Goal: Information Seeking & Learning: Learn about a topic

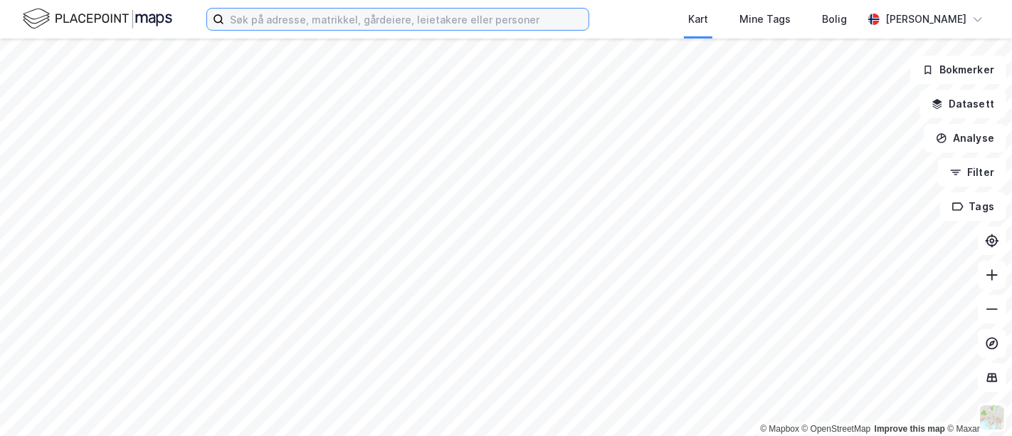
click at [345, 29] on input at bounding box center [406, 19] width 364 height 21
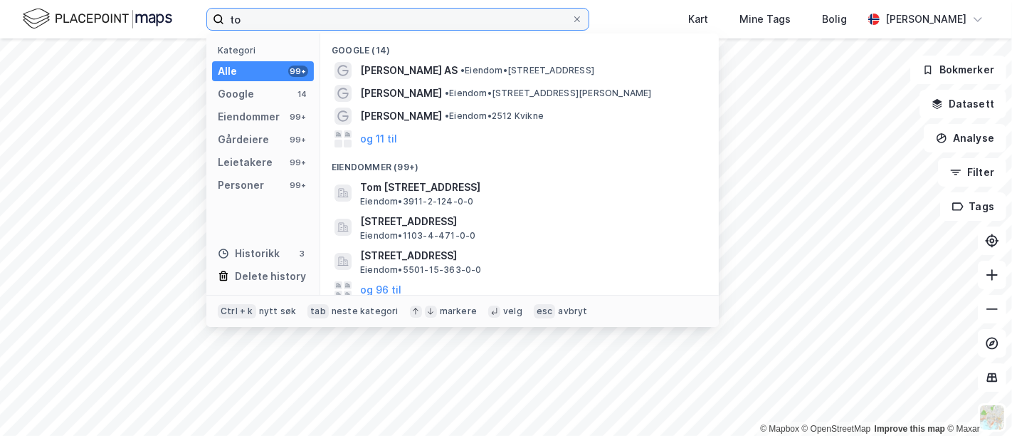
type input "t"
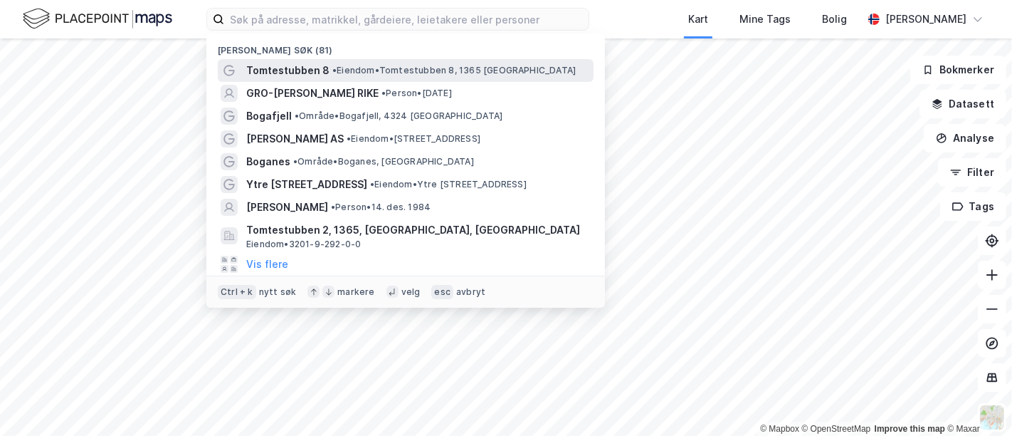
click at [382, 68] on span "• Eiendom • Tomtestubben 8, 1365 [GEOGRAPHIC_DATA]" at bounding box center [453, 70] width 243 height 11
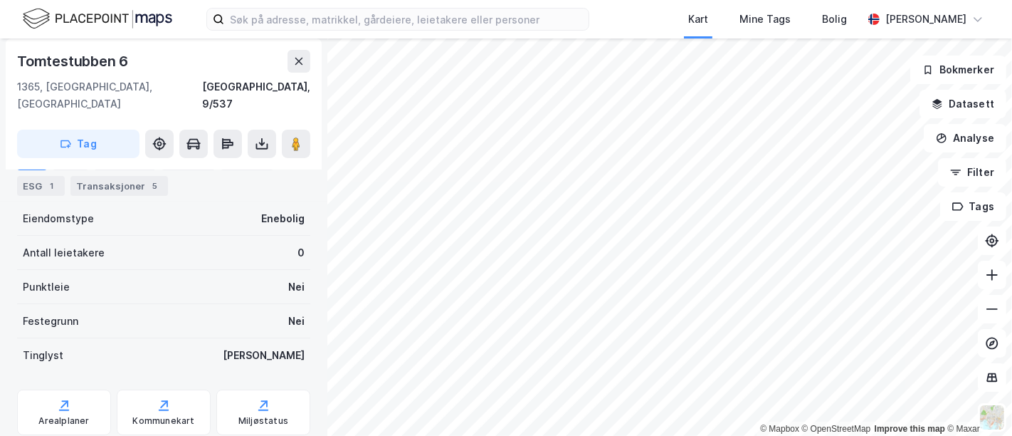
scroll to position [242, 0]
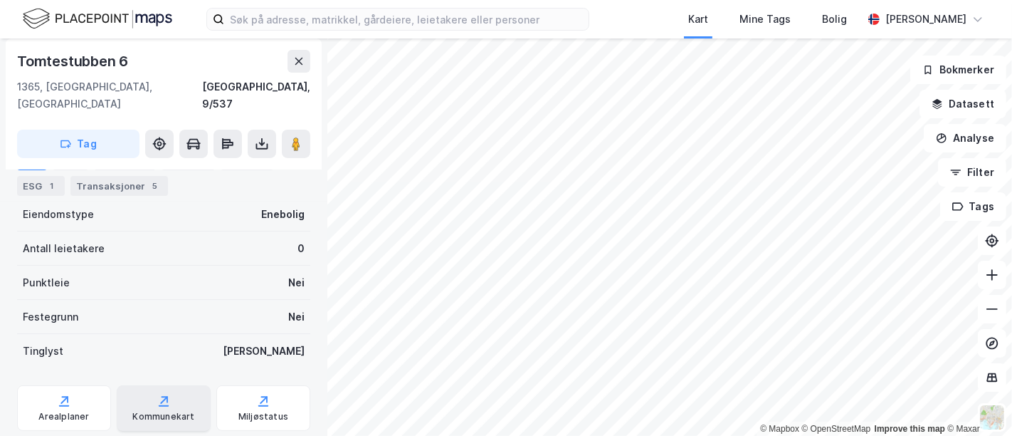
click at [158, 394] on icon at bounding box center [164, 401] width 14 height 14
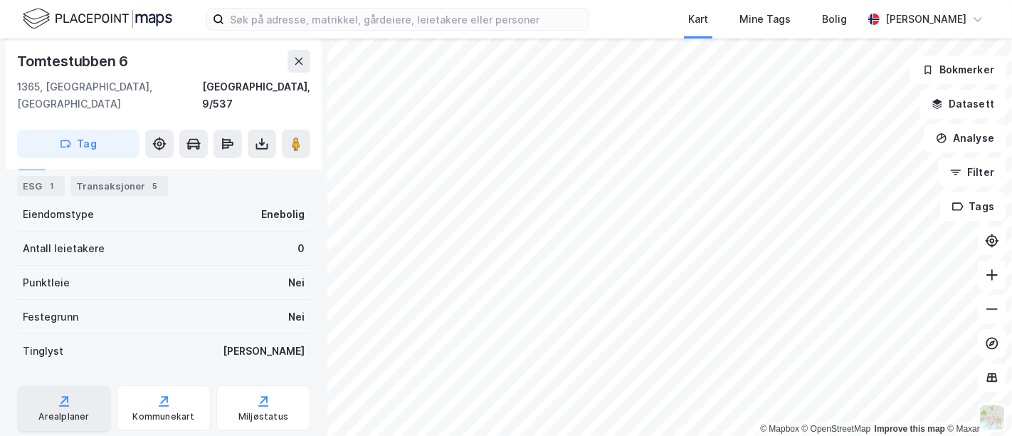
click at [60, 394] on icon at bounding box center [64, 401] width 14 height 14
